Goal: Task Accomplishment & Management: Use online tool/utility

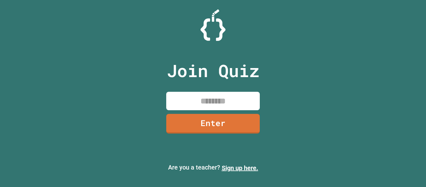
click at [202, 107] on input at bounding box center [213, 101] width 94 height 18
type input "********"
click at [201, 119] on link "Enter" at bounding box center [213, 123] width 94 height 21
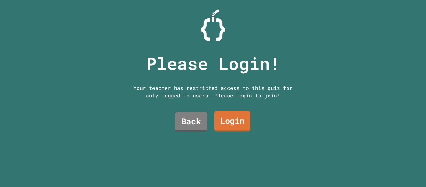
click at [223, 120] on link "Login" at bounding box center [232, 121] width 36 height 21
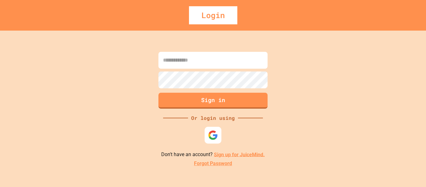
click at [214, 135] on img at bounding box center [213, 135] width 10 height 10
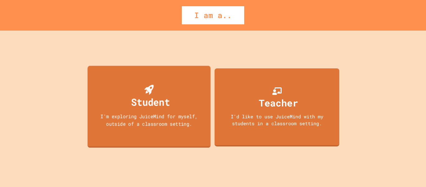
click at [165, 98] on div "Student" at bounding box center [150, 102] width 39 height 15
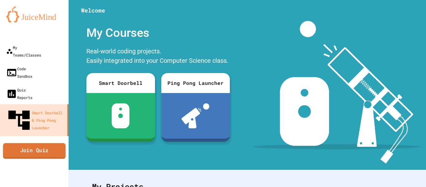
click at [44, 143] on link "Join Quiz" at bounding box center [34, 151] width 63 height 16
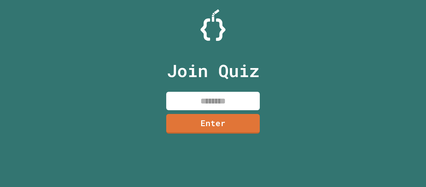
click at [216, 101] on input at bounding box center [213, 101] width 94 height 18
type input "********"
click at [214, 123] on link "Enter" at bounding box center [213, 123] width 92 height 21
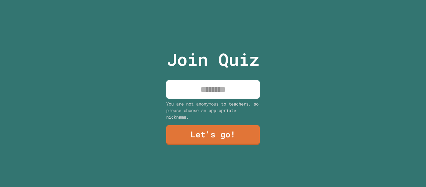
click at [223, 84] on input at bounding box center [213, 89] width 94 height 18
type input "*"
drag, startPoint x: 222, startPoint y: 89, endPoint x: 98, endPoint y: 80, distance: 124.4
click at [98, 80] on div "**********" at bounding box center [213, 93] width 426 height 187
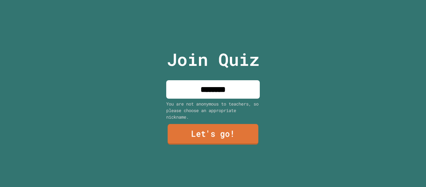
type input "********"
click at [203, 130] on link "Let's go!" at bounding box center [213, 134] width 91 height 21
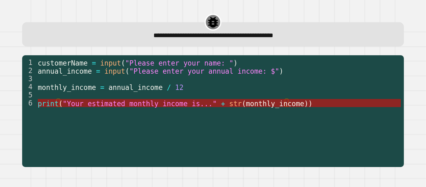
click at [273, 104] on span "monthly_income" at bounding box center [275, 103] width 58 height 8
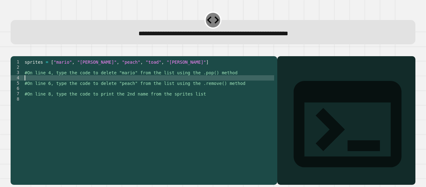
click at [81, 86] on div "sprites = [ "mario" , "[PERSON_NAME]" , "peach" , "toad" , "[PERSON_NAME]" ] #O…" at bounding box center [148, 114] width 251 height 111
type textarea "**********"
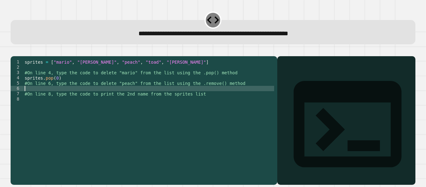
click at [56, 96] on div "sprites = [ "mario" , "[PERSON_NAME]" , "peach" , "toad" , "[PERSON_NAME]" ] #O…" at bounding box center [148, 114] width 251 height 111
type textarea "**********"
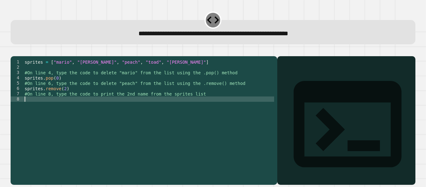
click at [50, 109] on div "sprites = [ "mario" , "[PERSON_NAME]" , "peach" , "toad" , "[PERSON_NAME]" ] #O…" at bounding box center [148, 114] width 251 height 111
type textarea "*"
click at [39, 110] on div "sprites = [ "mario" , "[PERSON_NAME]" , "peach" , "toad" , "[PERSON_NAME]" ] #O…" at bounding box center [148, 114] width 251 height 111
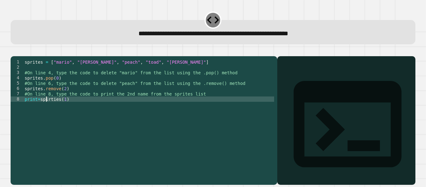
click at [47, 109] on div "sprites = [ "mario" , "[PERSON_NAME]" , "peach" , "toad" , "[PERSON_NAME]" ] #O…" at bounding box center [148, 114] width 251 height 111
click at [69, 119] on div "sprites = [ "mario" , "[PERSON_NAME]" , "peach" , "toad" , "[PERSON_NAME]" ] #O…" at bounding box center [148, 114] width 251 height 111
click at [14, 51] on icon "button" at bounding box center [14, 51] width 0 height 0
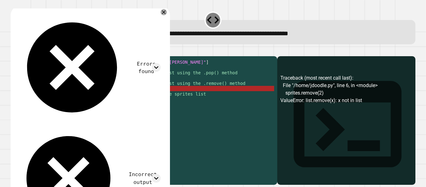
click at [63, 99] on div "sprites = [ "mario" , "[PERSON_NAME]" , "peach" , "toad" , "[PERSON_NAME]" ] #O…" at bounding box center [148, 114] width 251 height 111
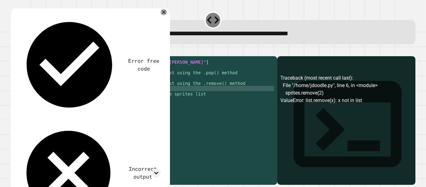
scroll to position [0, 3]
click at [61, 98] on div "sprites = [ "mario" , "[PERSON_NAME]" , "peach" , "toad" , "[PERSON_NAME]" ] #O…" at bounding box center [148, 114] width 251 height 111
click at [28, 56] on div at bounding box center [213, 52] width 405 height 7
click at [14, 51] on icon "button" at bounding box center [14, 51] width 0 height 0
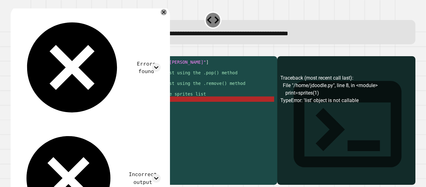
scroll to position [0, 2]
click at [60, 109] on div "sprites = [ "mario" , "[PERSON_NAME]" , "peach" , "toad" , "[PERSON_NAME]" ] #O…" at bounding box center [148, 114] width 251 height 111
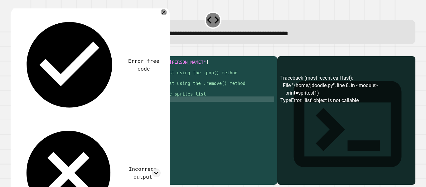
scroll to position [0, 2]
click at [14, 51] on icon "button" at bounding box center [14, 51] width 0 height 0
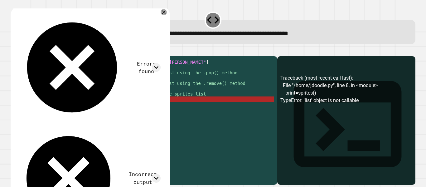
click at [58, 109] on div "sprites = [ "mario" , "[PERSON_NAME]" , "peach" , "toad" , "[PERSON_NAME]" ] #O…" at bounding box center [148, 114] width 251 height 111
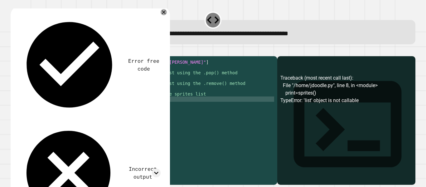
type textarea "**********"
click at [14, 51] on button "button" at bounding box center [14, 51] width 0 height 0
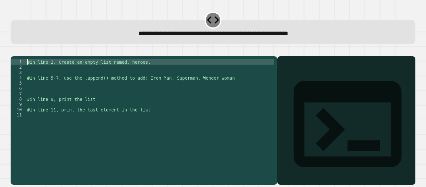
click at [66, 68] on div "#in line 2, Create an empty list named, heroes. #in line 5-7, use the .append()…" at bounding box center [150, 109] width 249 height 101
click at [65, 77] on div "#in line 2, Create an empty list named, heroes. #in line 5-7, use the .append()…" at bounding box center [150, 114] width 249 height 111
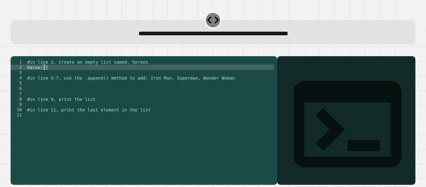
scroll to position [0, 1]
type textarea "********"
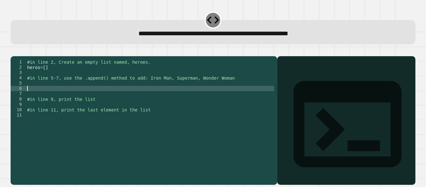
click at [50, 98] on div "#in line 2, Create an empty list named, heroes. heros = [ ] #in line 5-7, use t…" at bounding box center [150, 114] width 249 height 111
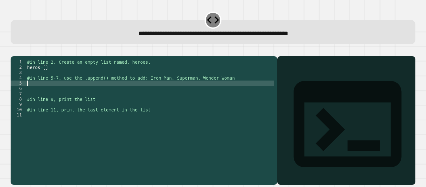
click at [40, 91] on div "#in line 2, Create an empty list named, heroes. heros = [ ] #in line 5-7, use t…" at bounding box center [150, 114] width 249 height 111
click at [14, 51] on button "button" at bounding box center [14, 51] width 0 height 0
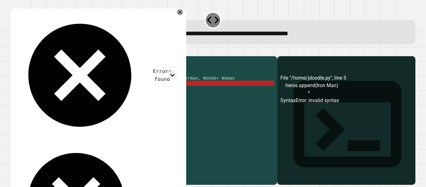
click at [58, 91] on div "#in line 2, Create an empty list named, heroes. heros = [ ] #in line 5-7, use t…" at bounding box center [150, 114] width 249 height 111
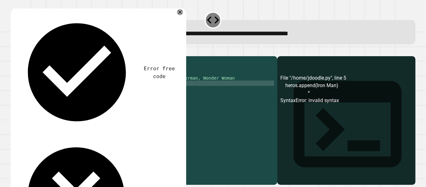
click at [74, 90] on div "#in line 2, Create an empty list named, heroes. heros = [ ] #in line 5-7, use t…" at bounding box center [150, 114] width 249 height 111
click at [56, 92] on div "#in line 2, Create an empty list named, heroes. heros = [ ] #in line 5-7, use t…" at bounding box center [150, 114] width 249 height 111
type textarea "**********"
click at [14, 51] on button "button" at bounding box center [14, 51] width 0 height 0
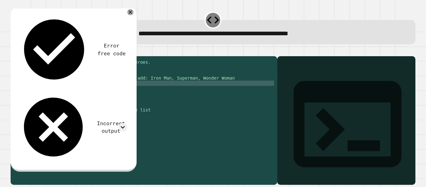
scroll to position [0, 0]
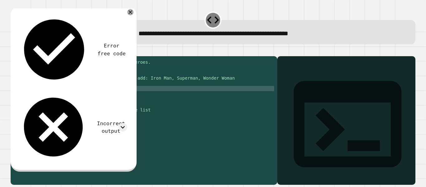
click at [29, 95] on div "#in line 2, Create an empty list named, heroes. heros = [ ] #in line 5-7, use t…" at bounding box center [150, 114] width 249 height 111
click at [14, 51] on icon "button" at bounding box center [14, 51] width 0 height 0
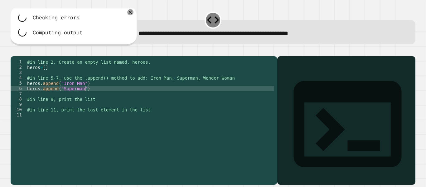
click at [88, 98] on div "#in line 2, Create an empty list named, heroes. heros = [ ] #in line 5-7, use t…" at bounding box center [150, 114] width 249 height 111
type textarea "**********"
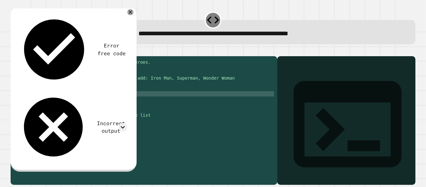
scroll to position [0, 4]
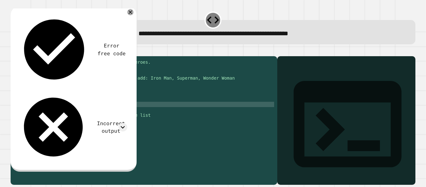
click at [28, 112] on div "#in line 2, Create an empty list named, heroes. heros = [ ] #in line 5-7, use t…" at bounding box center [150, 114] width 249 height 111
type textarea "**********"
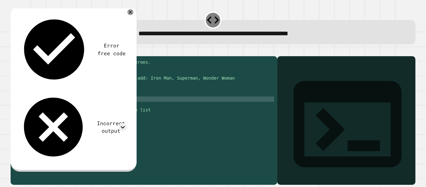
click at [38, 114] on div "#in line 2, Create an empty list named, heroes. heros = [ ] #in line 5-7, use t…" at bounding box center [150, 114] width 249 height 111
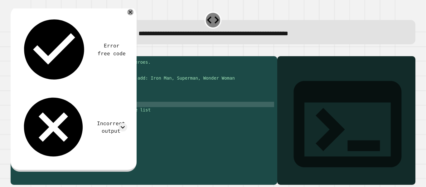
scroll to position [0, 2]
type textarea "**********"
click at [14, 51] on icon "button" at bounding box center [14, 51] width 0 height 0
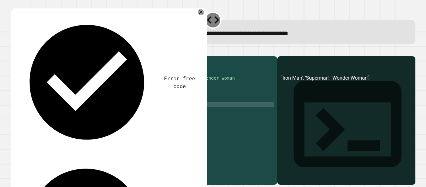
scroll to position [0, 0]
click at [71, 123] on div "#in line 2, Create an empty list named, heroes. heros = [ ] #in line 5-7, use t…" at bounding box center [150, 114] width 249 height 111
type textarea "**********"
click at [14, 51] on icon "button" at bounding box center [14, 51] width 0 height 0
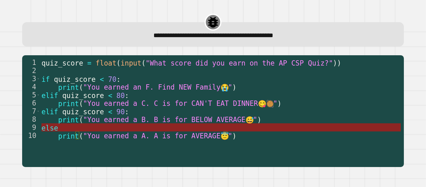
click at [49, 127] on div "**********" at bounding box center [213, 93] width 426 height 187
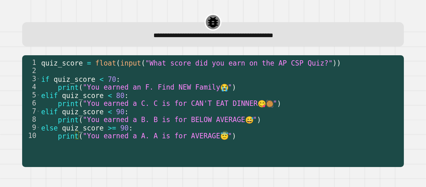
click at [49, 127] on span "else" at bounding box center [49, 128] width 17 height 8
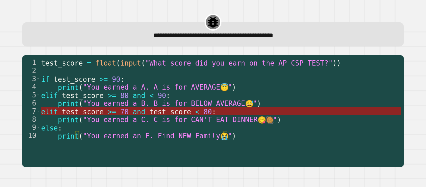
click at [45, 110] on span "elif" at bounding box center [49, 111] width 17 height 8
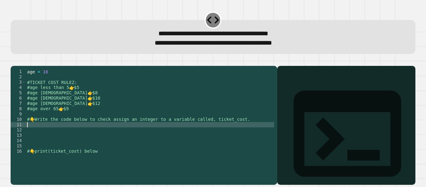
click at [34, 134] on div "age = [DEMOGRAPHIC_DATA] #TICKET COST RULEZ: #age less than 5 👉 $5 #age [DEMOGR…" at bounding box center [150, 119] width 248 height 101
click at [14, 61] on icon "button" at bounding box center [14, 61] width 0 height 0
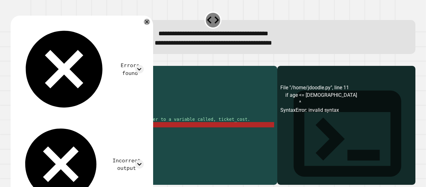
click at [34, 135] on div "age = [DEMOGRAPHIC_DATA] #TICKET COST RULEZ: #age less than 5 👉 $5 #age [DEMOGR…" at bounding box center [150, 119] width 248 height 101
click at [42, 135] on div "age = [DEMOGRAPHIC_DATA] #TICKET COST RULEZ: #age less than 5 👉 $5 #age [DEMOGR…" at bounding box center [150, 119] width 248 height 101
click at [34, 134] on div "age = [DEMOGRAPHIC_DATA] #TICKET COST RULEZ: #age less than 5 👉 $5 #age [DEMOGR…" at bounding box center [150, 119] width 248 height 101
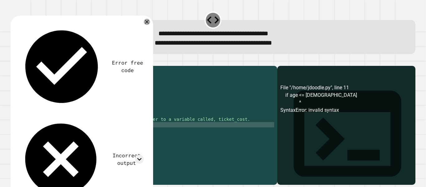
scroll to position [0, 2]
click at [14, 61] on icon "button" at bounding box center [14, 61] width 0 height 0
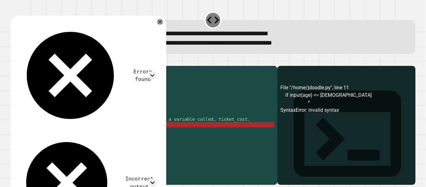
click at [60, 135] on div "age = [DEMOGRAPHIC_DATA] #TICKET COST RULEZ: #age less than 5 👉 $5 #age [DEMOGR…" at bounding box center [150, 119] width 248 height 101
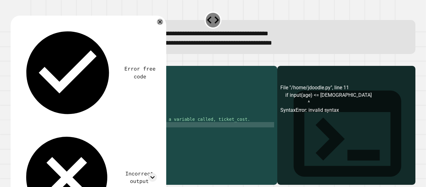
scroll to position [0, 1]
click at [14, 61] on icon "button" at bounding box center [14, 61] width 0 height 0
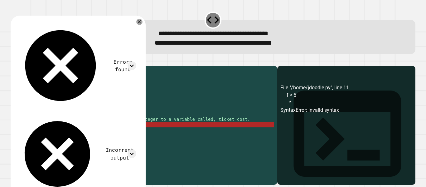
click at [14, 61] on icon "button" at bounding box center [14, 61] width 0 height 0
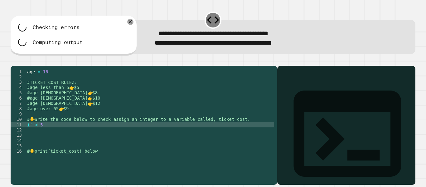
scroll to position [0, 0]
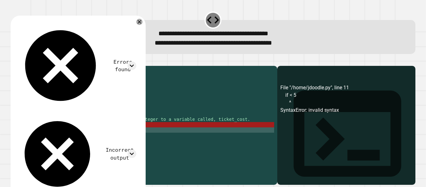
click at [50, 137] on div "age = [DEMOGRAPHIC_DATA] #TICKET COST RULEZ: #age less than 5 👉 $5 #age [DEMOGR…" at bounding box center [150, 119] width 248 height 101
click at [49, 135] on div "age = [DEMOGRAPHIC_DATA] #TICKET COST RULEZ: #age less than 5 👉 $5 #age [DEMOGR…" at bounding box center [150, 119] width 248 height 101
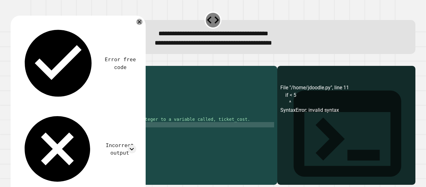
scroll to position [0, 1]
click at [36, 134] on div "age = [DEMOGRAPHIC_DATA] #TICKET COST RULEZ: #age less than 5 👉 $5 #age [DEMOGR…" at bounding box center [150, 119] width 248 height 101
click at [37, 134] on div "age = [DEMOGRAPHIC_DATA] #TICKET COST RULEZ: #age less than 5 👉 $5 #age [DEMOGR…" at bounding box center [150, 119] width 248 height 101
type textarea "********"
click at [61, 135] on div "age = [DEMOGRAPHIC_DATA] #TICKET COST RULEZ: #age less than 5 👉 $5 #age [DEMOGR…" at bounding box center [150, 119] width 248 height 101
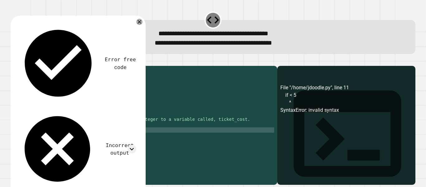
scroll to position [0, 3]
drag, startPoint x: 82, startPoint y: 139, endPoint x: 36, endPoint y: 140, distance: 45.2
click at [36, 140] on div "age = [DEMOGRAPHIC_DATA] #TICKET COST RULEZ: #age less than 5 👉 $5 #age [DEMOGR…" at bounding box center [150, 119] width 248 height 101
type textarea "**********"
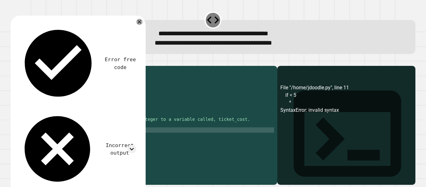
type textarea "**********"
click at [75, 141] on div "age = [DEMOGRAPHIC_DATA] #TICKET COST RULEZ: #age less than 5 👉 $5 #age [DEMOGR…" at bounding box center [150, 119] width 248 height 101
type textarea "**********"
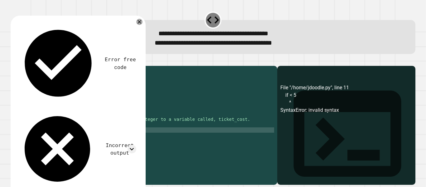
click at [30, 143] on div "age = [DEMOGRAPHIC_DATA] #TICKET COST RULEZ: #age less than 5 👉 $5 #age [DEMOGR…" at bounding box center [150, 119] width 248 height 101
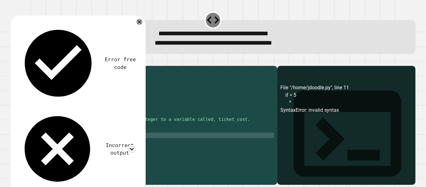
scroll to position [0, 2]
click at [14, 61] on icon "button" at bounding box center [14, 61] width 0 height 0
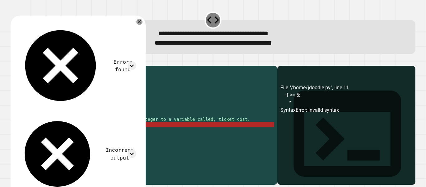
scroll to position [0, 1]
click at [35, 134] on div "age = [DEMOGRAPHIC_DATA] #TICKET COST RULEZ: #age less than 5 👉 $5 #age [DEMOGR…" at bounding box center [150, 119] width 248 height 101
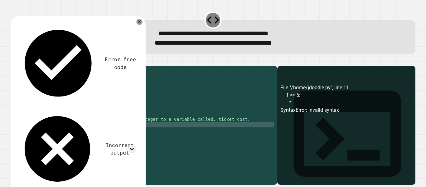
scroll to position [0, 1]
click at [14, 61] on button "button" at bounding box center [14, 61] width 0 height 0
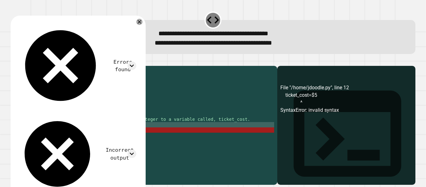
click at [66, 140] on div "age = [DEMOGRAPHIC_DATA] #TICKET COST RULEZ: #age less than 5 👉 $5 #age [DEMOGR…" at bounding box center [150, 119] width 248 height 101
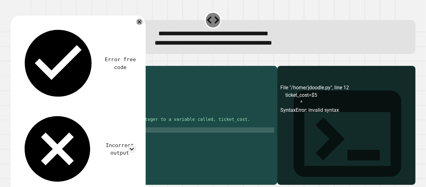
click at [86, 140] on div "age = [DEMOGRAPHIC_DATA] #TICKET COST RULEZ: #age less than 5 👉 $5 #age [DEMOGR…" at bounding box center [150, 119] width 248 height 101
click at [19, 66] on icon "button" at bounding box center [17, 64] width 3 height 4
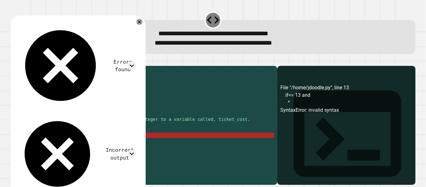
scroll to position [0, 2]
click at [56, 145] on div "age = [DEMOGRAPHIC_DATA] #TICKET COST RULEZ: #age less than 5 👉 $5 #age [DEMOGR…" at bounding box center [150, 119] width 248 height 101
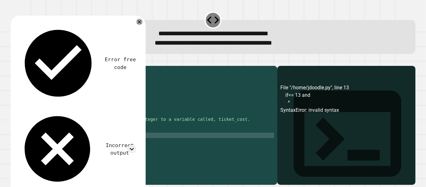
scroll to position [0, 1]
click at [32, 145] on div "age = [DEMOGRAPHIC_DATA] #TICKET COST RULEZ: #age less than 5 👉 $5 #age [DEMOGR…" at bounding box center [150, 119] width 248 height 101
click at [63, 147] on div "age = [DEMOGRAPHIC_DATA] #TICKET COST RULEZ: #age less than 5 👉 $5 #age [DEMOGR…" at bounding box center [150, 119] width 248 height 101
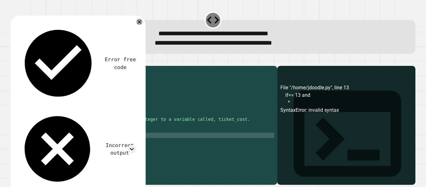
type textarea "**********"
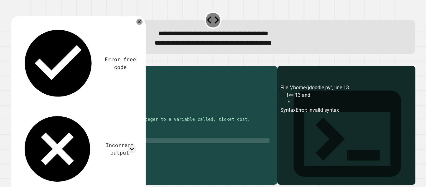
scroll to position [0, 0]
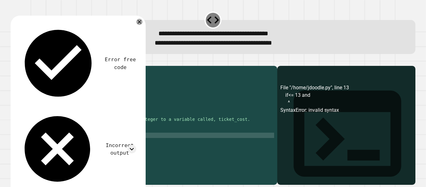
click at [41, 148] on div "age = [DEMOGRAPHIC_DATA] #TICKET COST RULEZ: #age less than 5 👉 $5 #age [DEMOGR…" at bounding box center [150, 119] width 248 height 101
click at [86, 146] on div "age = [DEMOGRAPHIC_DATA] #TICKET COST RULEZ: #age less than 5 👉 $5 #age [DEMOGR…" at bounding box center [150, 119] width 248 height 101
type textarea "**********"
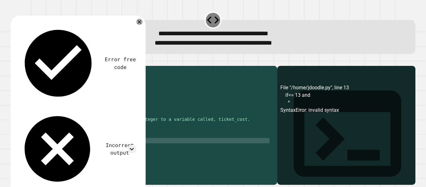
scroll to position [0, 3]
type textarea "**********"
click at [14, 61] on icon "button" at bounding box center [14, 61] width 0 height 0
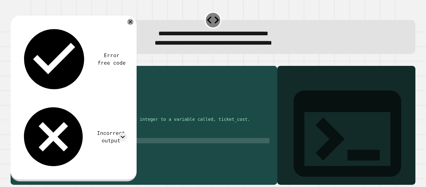
scroll to position [0, 0]
click at [29, 158] on div "age = [DEMOGRAPHIC_DATA] #TICKET COST RULEZ: #age less than 5 👉 $5 #age [DEMOGR…" at bounding box center [148, 119] width 244 height 101
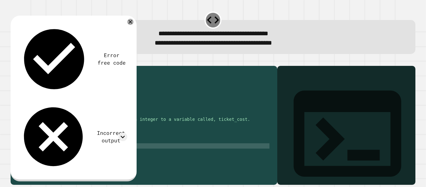
click at [29, 154] on div "age = [DEMOGRAPHIC_DATA] #TICKET COST RULEZ: #age less than 5 👉 $5 #age [DEMOGR…" at bounding box center [148, 119] width 244 height 101
type textarea "**********"
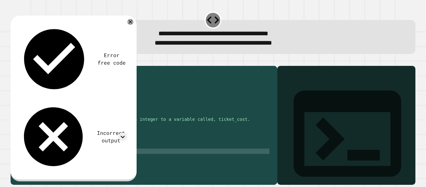
scroll to position [0, 3]
click at [90, 164] on div "age = [DEMOGRAPHIC_DATA] #TICKET COST RULEZ: #age less than 5 👉 $5 #age [DEMOGR…" at bounding box center [148, 119] width 244 height 101
click at [41, 166] on div "age = [DEMOGRAPHIC_DATA] #TICKET COST RULEZ: #age less than 5 👉 $5 #age [DEMOGR…" at bounding box center [148, 119] width 244 height 101
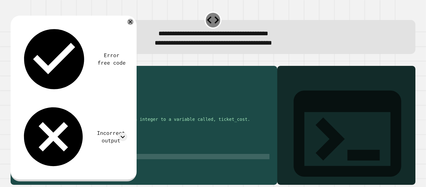
click at [68, 166] on div "age = [DEMOGRAPHIC_DATA] #TICKET COST RULEZ: #age less than 5 👉 $5 #age [DEMOGR…" at bounding box center [148, 119] width 244 height 101
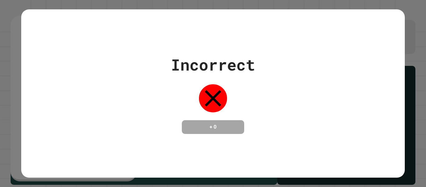
type textarea "**********"
click at [73, 140] on div "Incorrect + 0" at bounding box center [212, 93] width 383 height 168
click at [67, 150] on div "Incorrect + 0" at bounding box center [212, 93] width 383 height 168
click at [68, 152] on div "Incorrect + 0" at bounding box center [212, 93] width 383 height 168
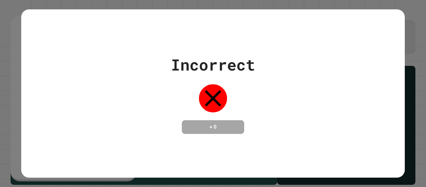
click at [68, 152] on div "Incorrect + 0" at bounding box center [212, 93] width 383 height 168
